Goal: Task Accomplishment & Management: Manage account settings

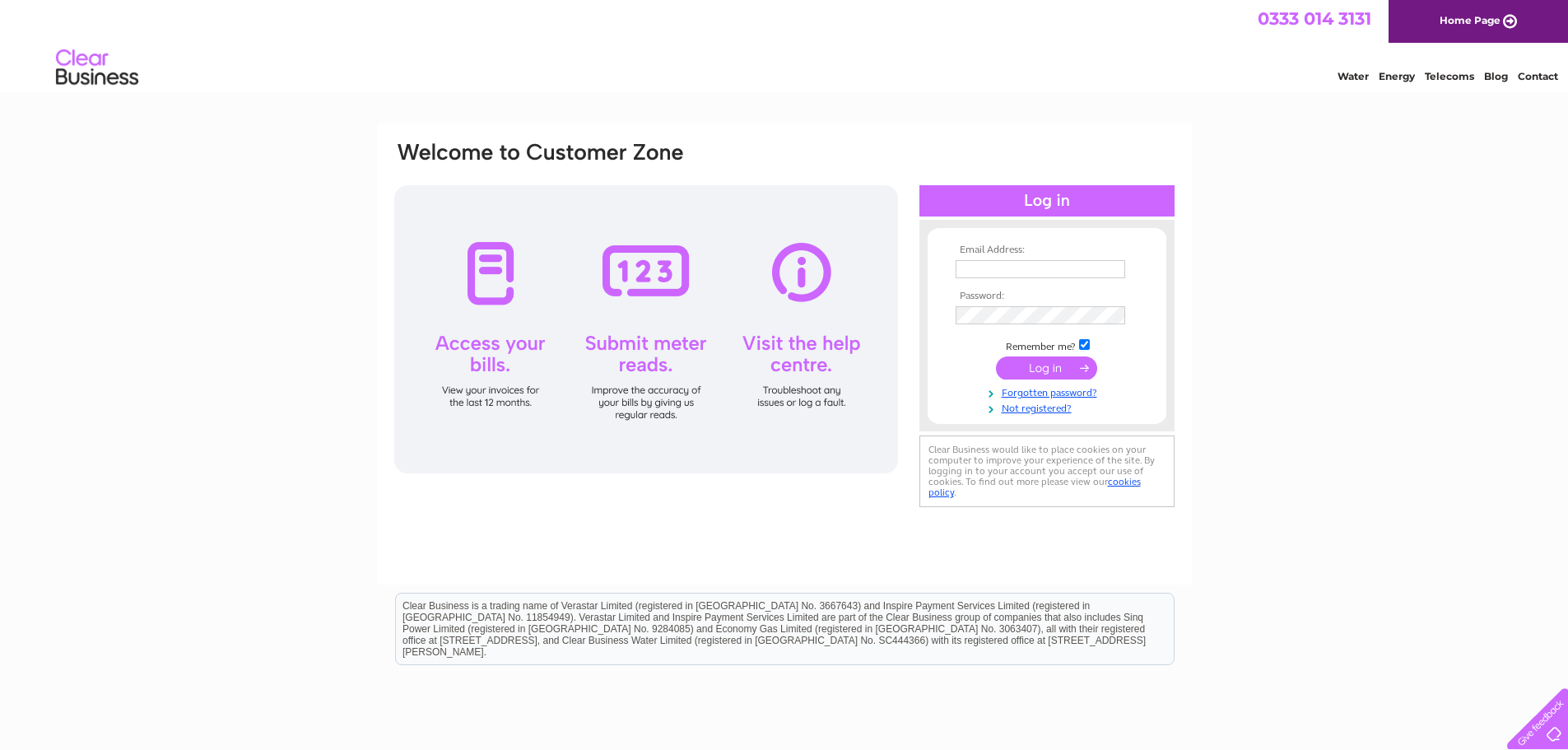
click at [994, 279] on td at bounding box center [1047, 269] width 191 height 26
click at [1001, 269] on input "text" at bounding box center [1040, 268] width 170 height 18
type input "pdtimms@btconnect.com"
drag, startPoint x: 1273, startPoint y: 297, endPoint x: 1220, endPoint y: 306, distance: 53.8
click at [1270, 297] on div "Email Address: pdtimms@btconnect.com Password: Forgotten password?" at bounding box center [784, 494] width 1568 height 742
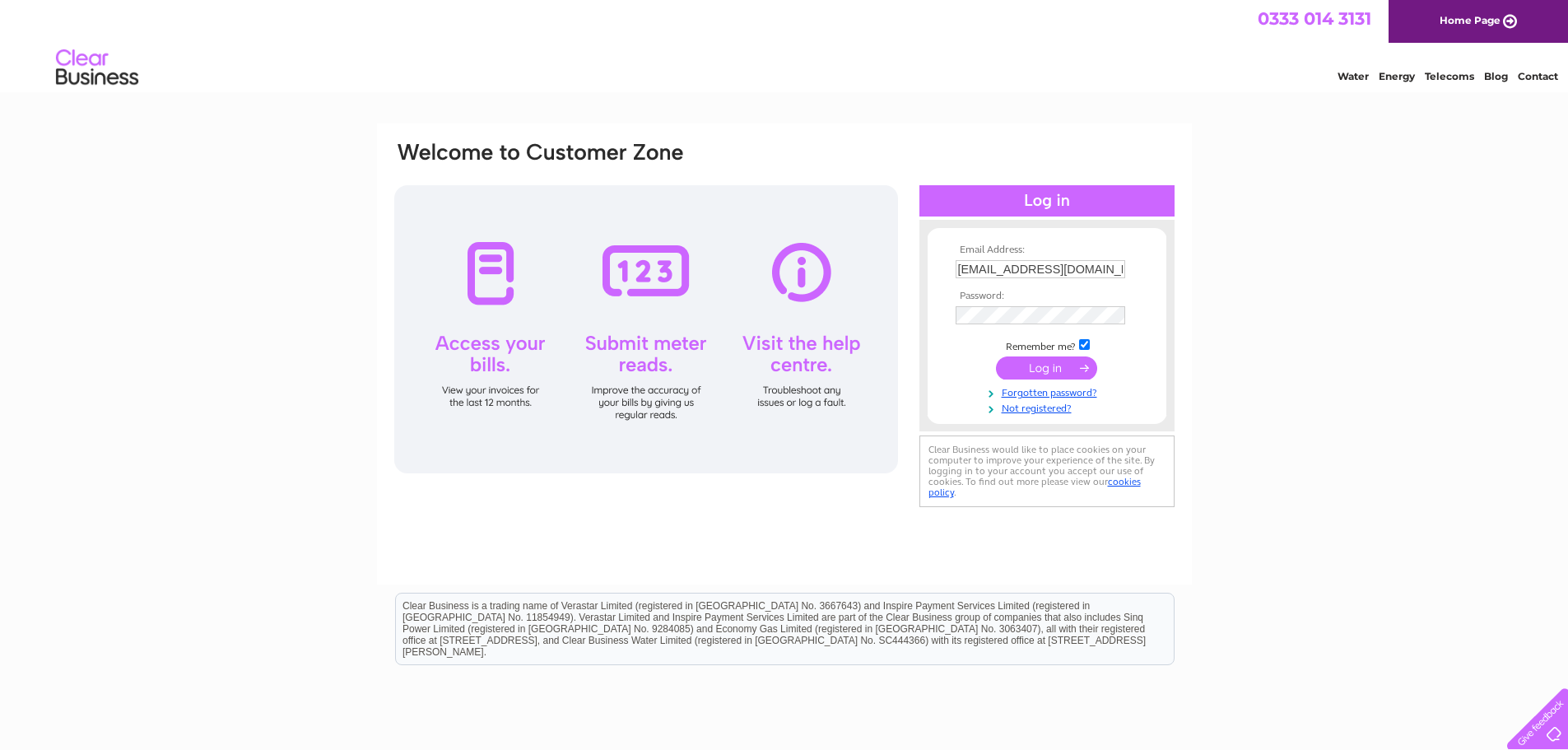
click at [1056, 365] on input "submit" at bounding box center [1047, 368] width 101 height 23
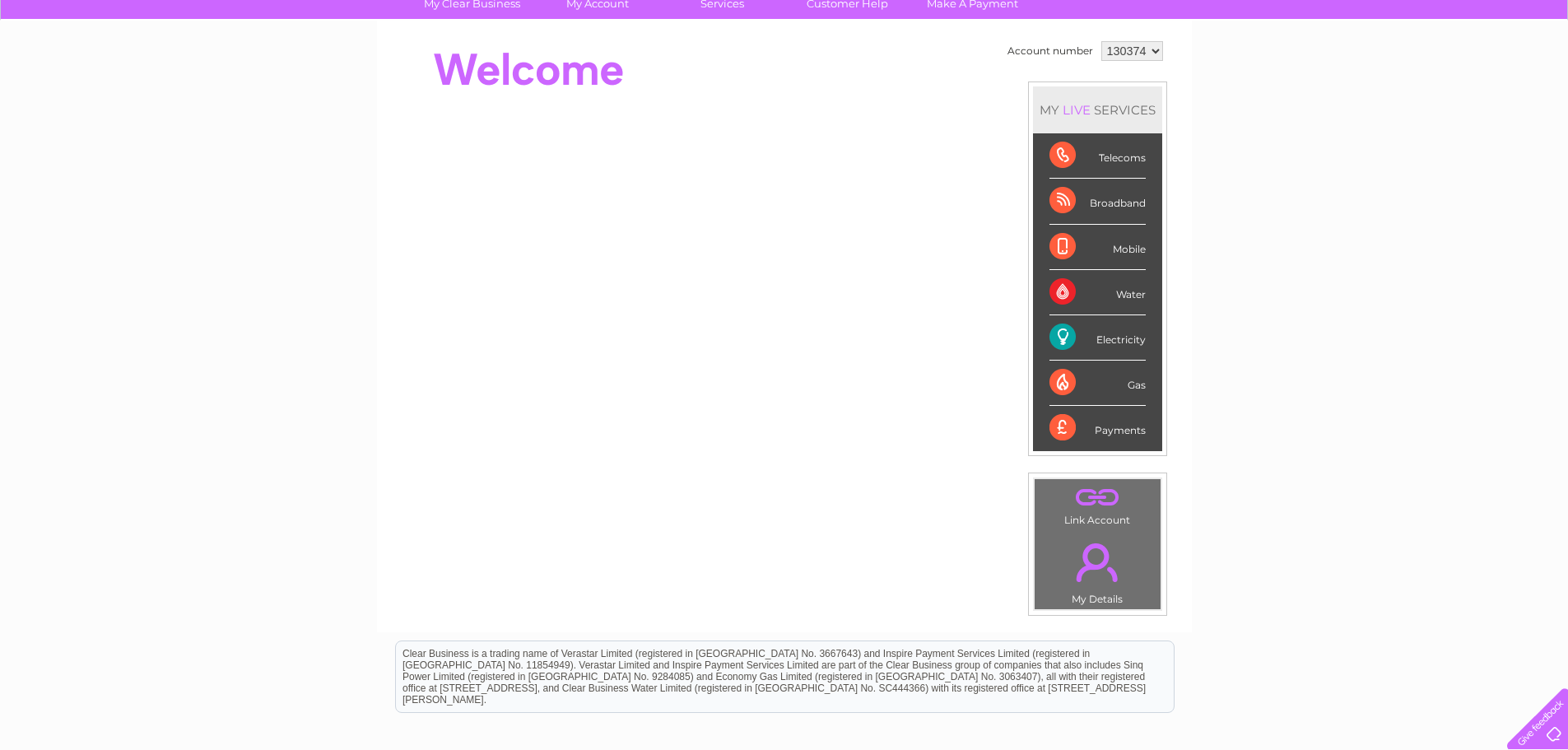
scroll to position [229, 0]
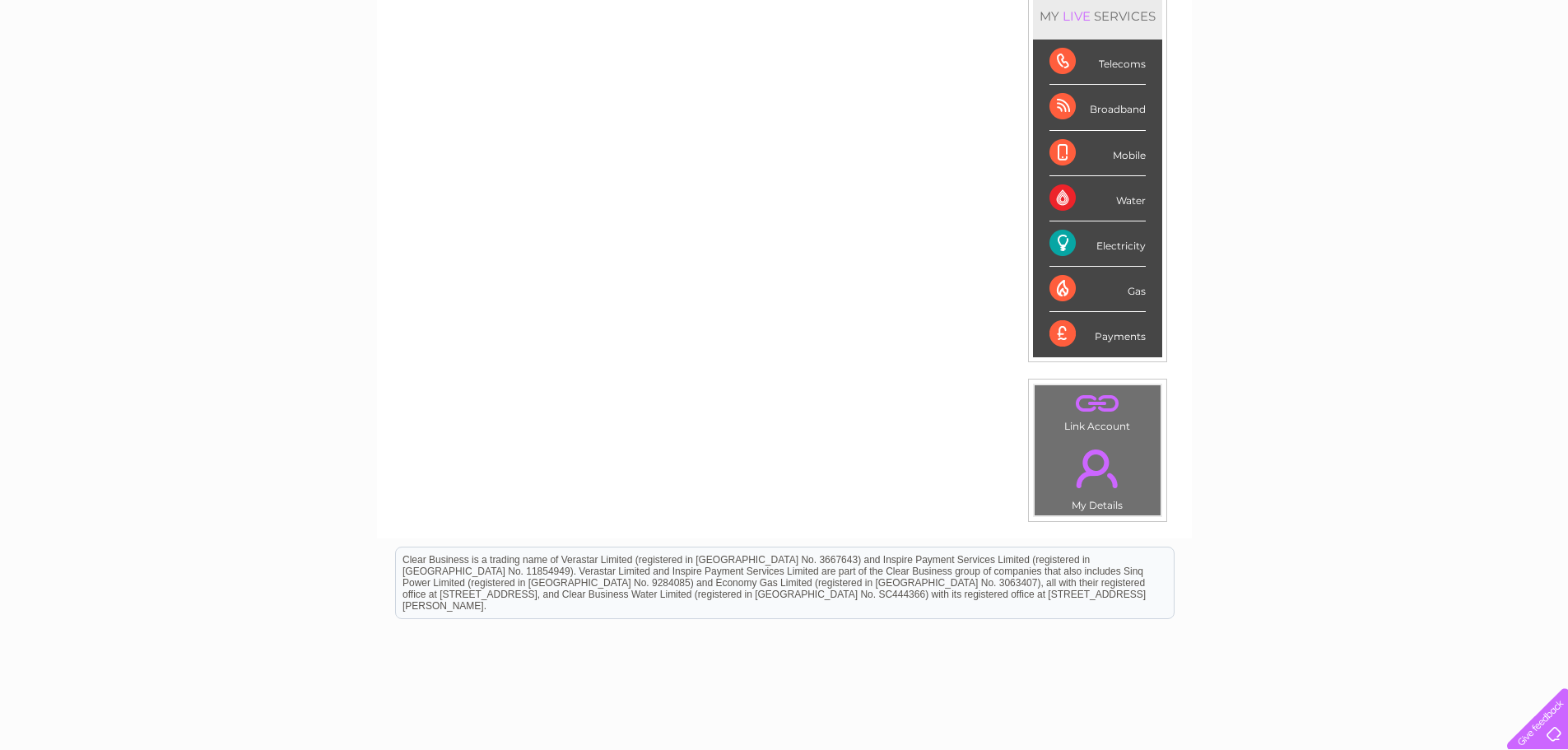
click at [1101, 473] on link "." at bounding box center [1098, 468] width 118 height 57
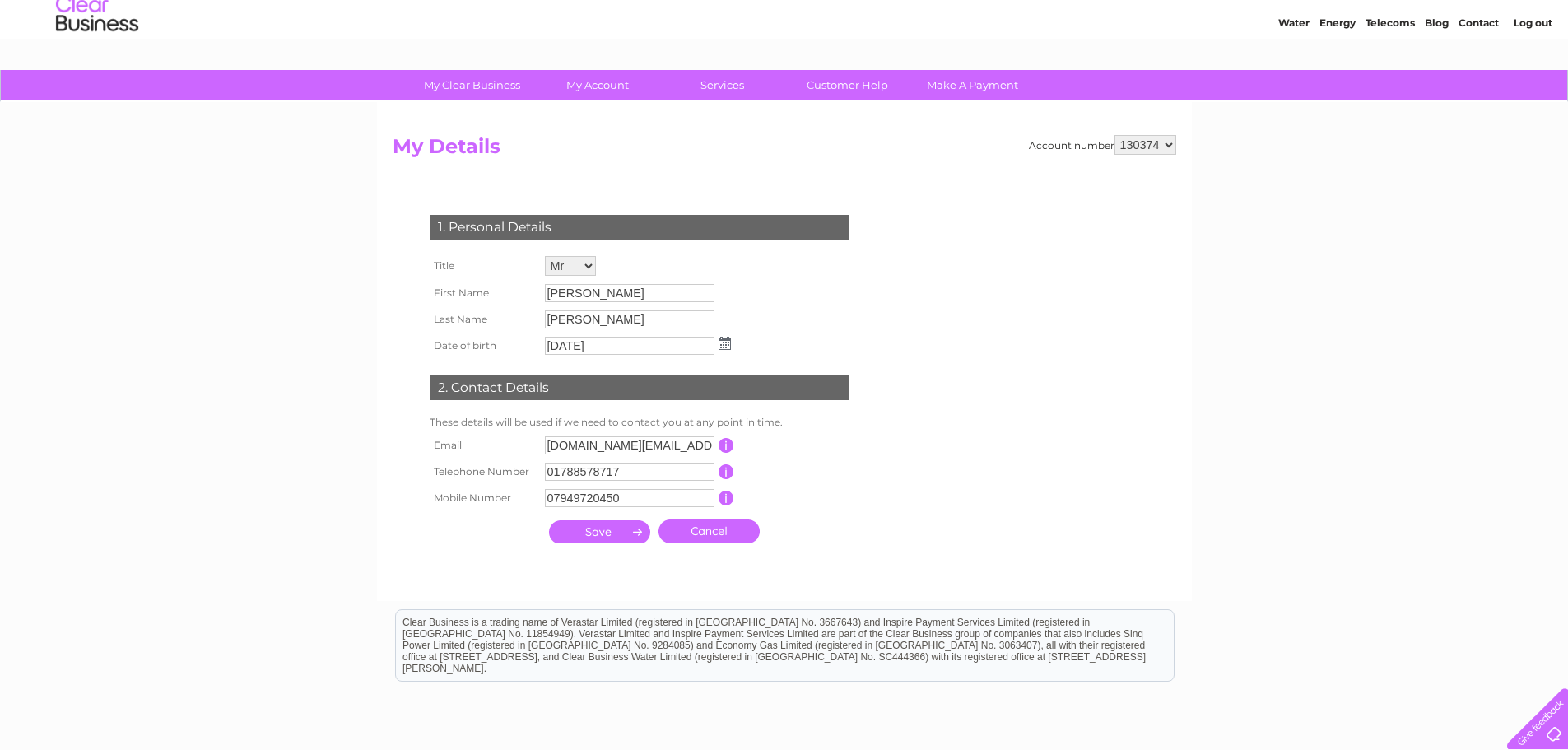
scroll to position [83, 0]
